Goal: Transaction & Acquisition: Obtain resource

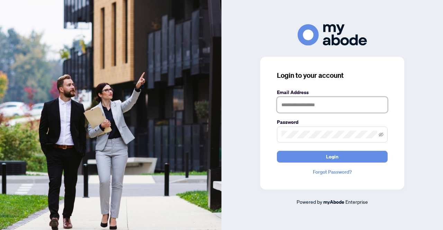
click at [287, 108] on input "text" at bounding box center [332, 105] width 111 height 16
type input "**********"
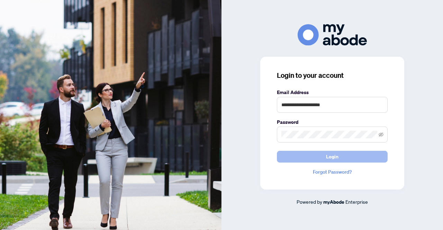
click at [280, 159] on button "Login" at bounding box center [332, 157] width 111 height 12
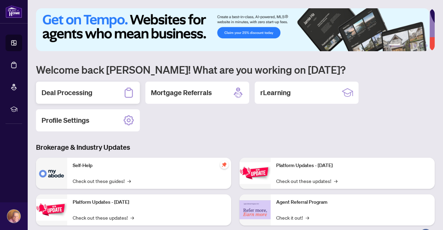
click at [92, 101] on div "Deal Processing" at bounding box center [88, 93] width 104 height 22
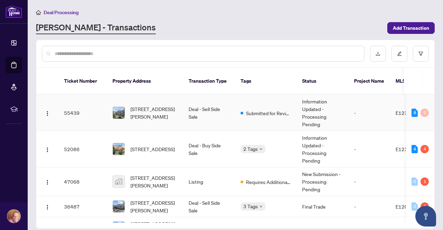
click at [221, 108] on td "Deal - Sell Side Sale" at bounding box center [209, 113] width 52 height 36
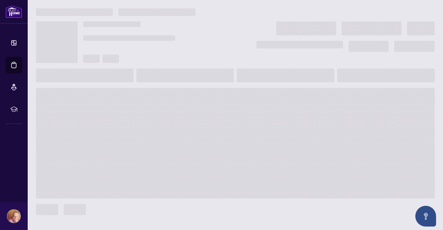
click at [221, 108] on span at bounding box center [235, 143] width 399 height 111
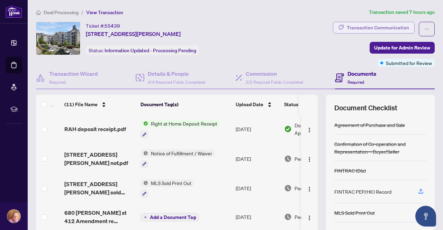
click at [366, 28] on div "Transaction Communication" at bounding box center [378, 27] width 62 height 11
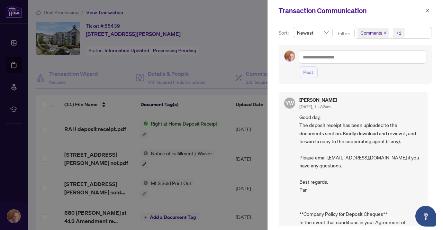
click at [222, 73] on div at bounding box center [221, 115] width 443 height 230
click at [427, 11] on icon "close" at bounding box center [428, 11] width 4 height 4
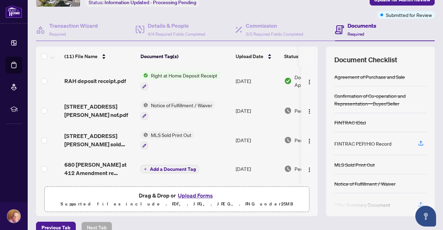
click at [205, 74] on span "Right at Home Deposit Receipt" at bounding box center [184, 76] width 72 height 8
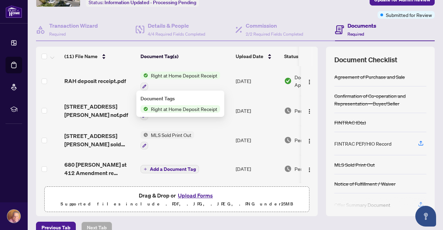
click at [192, 108] on span "Right at Home Deposit Receipt" at bounding box center [184, 109] width 72 height 8
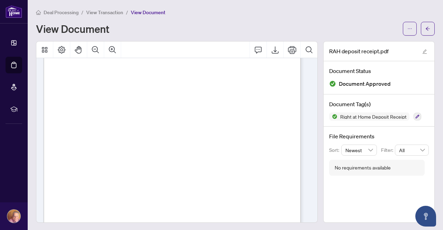
scroll to position [16, 0]
click at [271, 48] on icon "Export" at bounding box center [275, 50] width 8 height 8
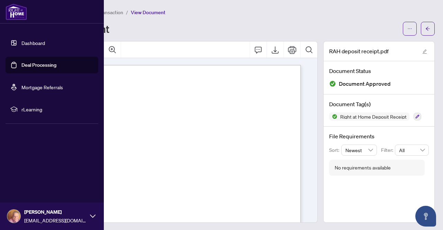
click at [33, 43] on link "Dashboard" at bounding box center [33, 43] width 24 height 6
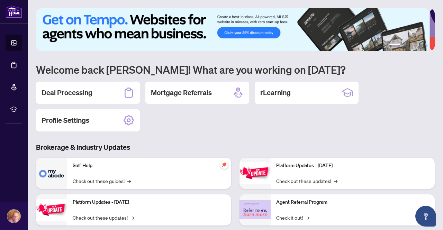
click at [292, 71] on h1 "Welcome back Sam! What are you working on today?" at bounding box center [235, 69] width 399 height 13
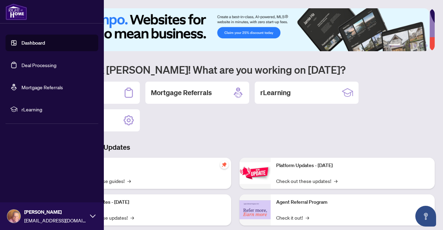
click at [12, 218] on img at bounding box center [13, 216] width 13 height 13
click at [34, 180] on span "Logout" at bounding box center [28, 175] width 16 height 11
